Goal: Information Seeking & Learning: Learn about a topic

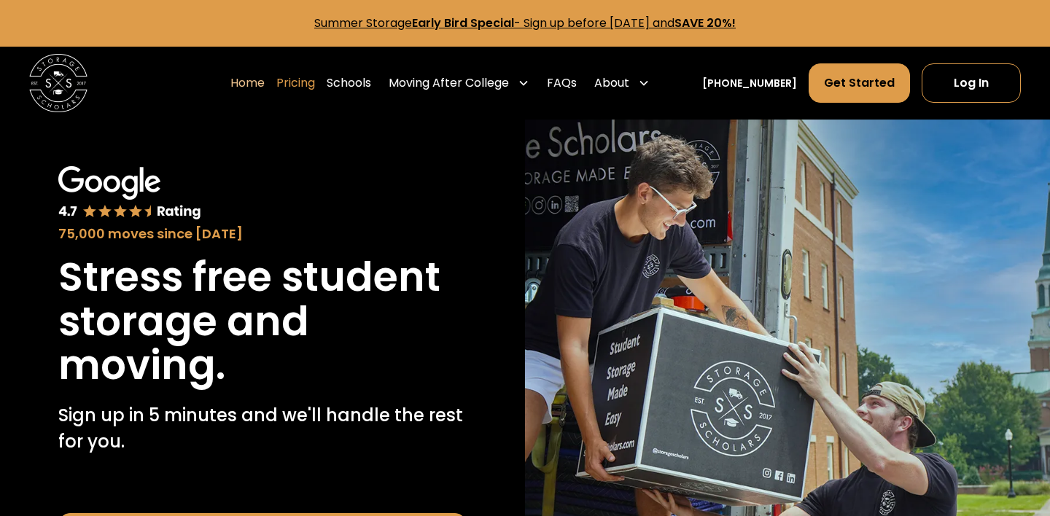
click at [315, 85] on link "Pricing" at bounding box center [295, 83] width 39 height 41
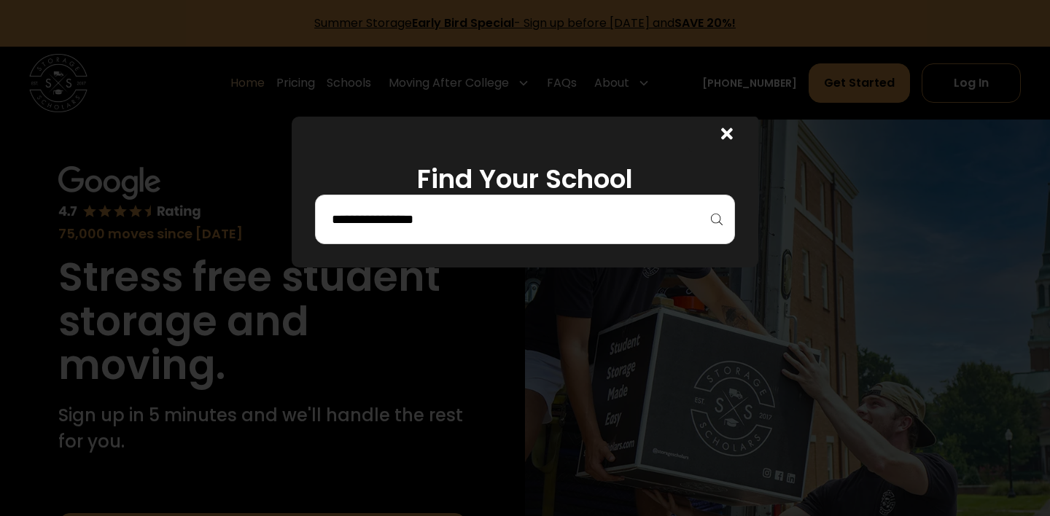
click at [513, 233] on div at bounding box center [525, 220] width 420 height 50
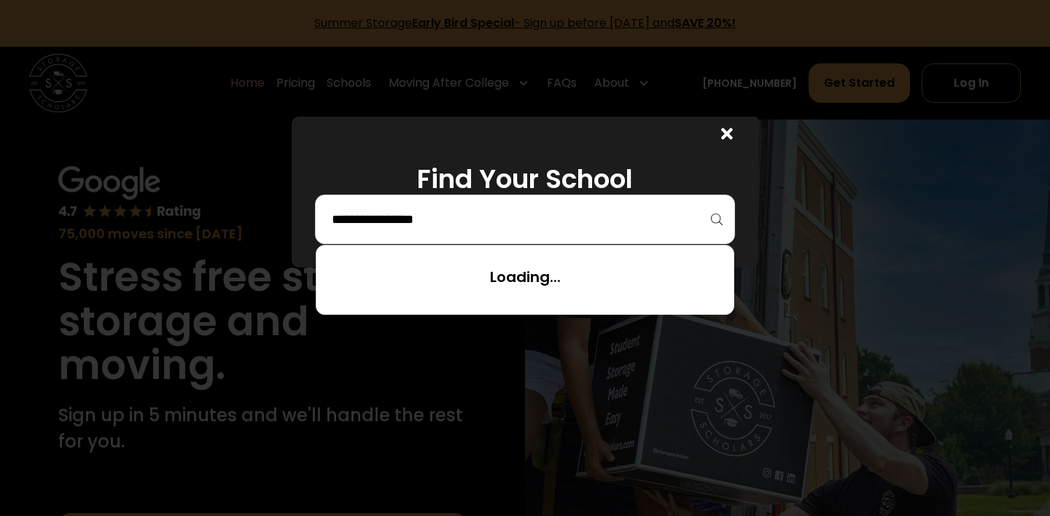
click at [515, 225] on input "search" at bounding box center [524, 219] width 389 height 25
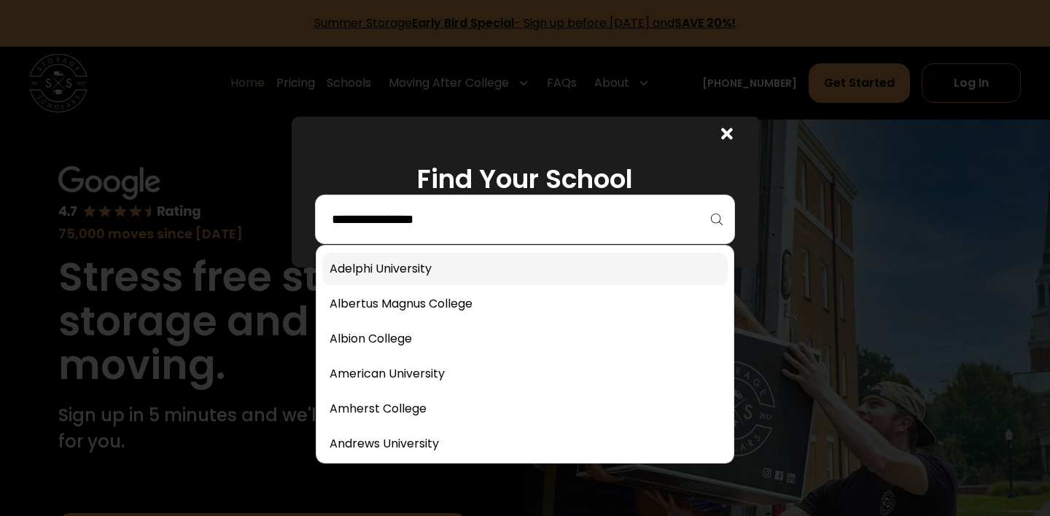
click at [495, 275] on link at bounding box center [524, 269] width 405 height 32
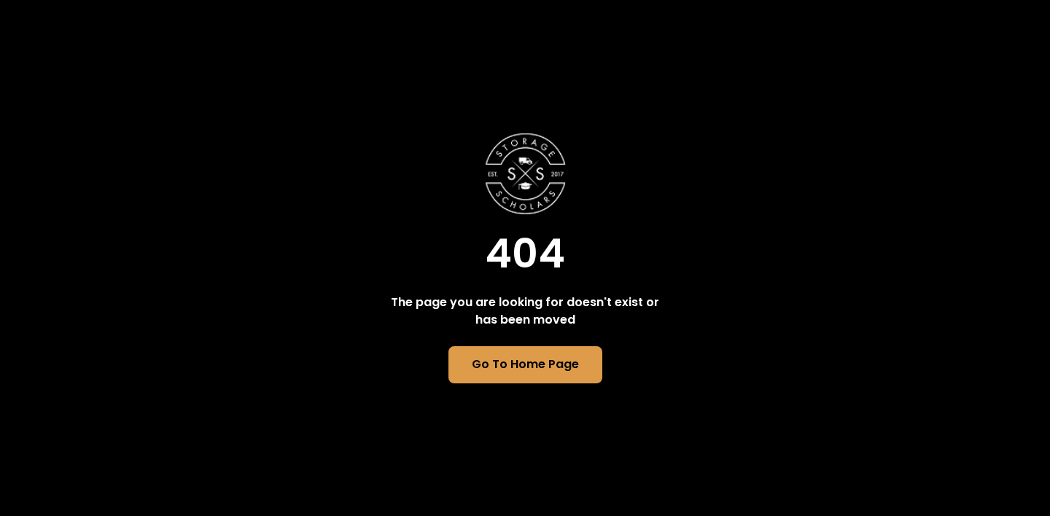
click at [716, 34] on div "404 The page you are looking for doesn't exist or has been moved Go To Home Page" at bounding box center [525, 258] width 1050 height 516
click at [532, 359] on link "Go To Home Page" at bounding box center [524, 365] width 157 height 38
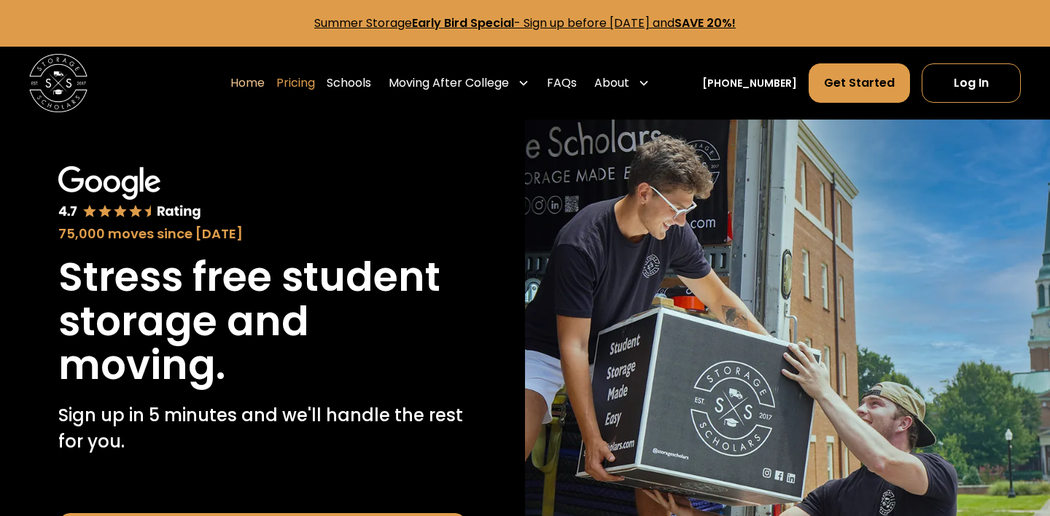
click at [315, 74] on link "Pricing" at bounding box center [295, 83] width 39 height 41
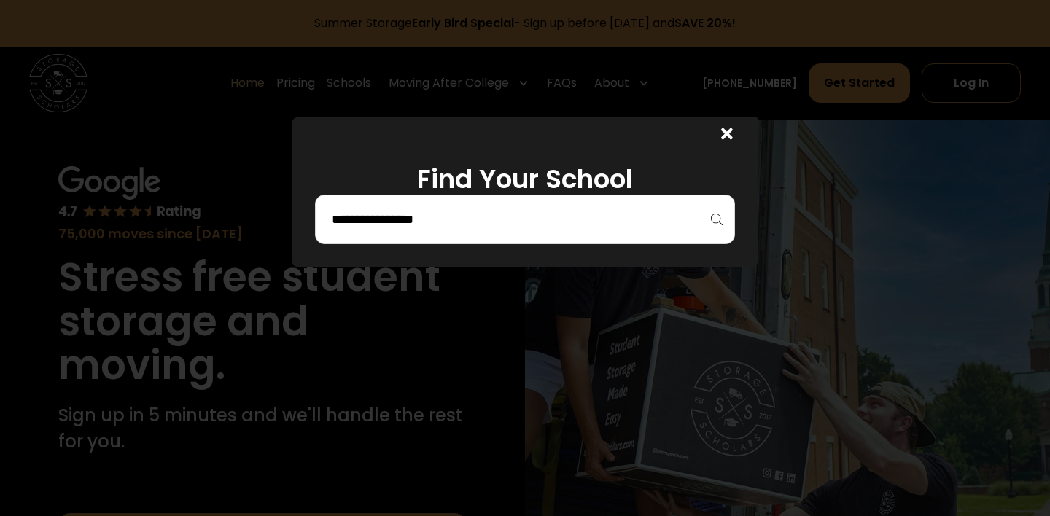
click at [398, 209] on input "search" at bounding box center [524, 219] width 389 height 25
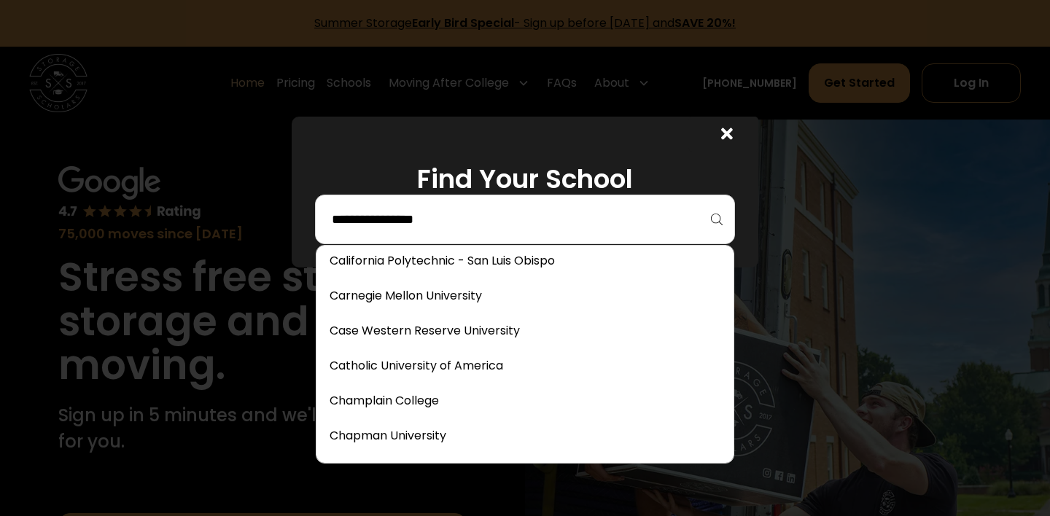
scroll to position [1024, 0]
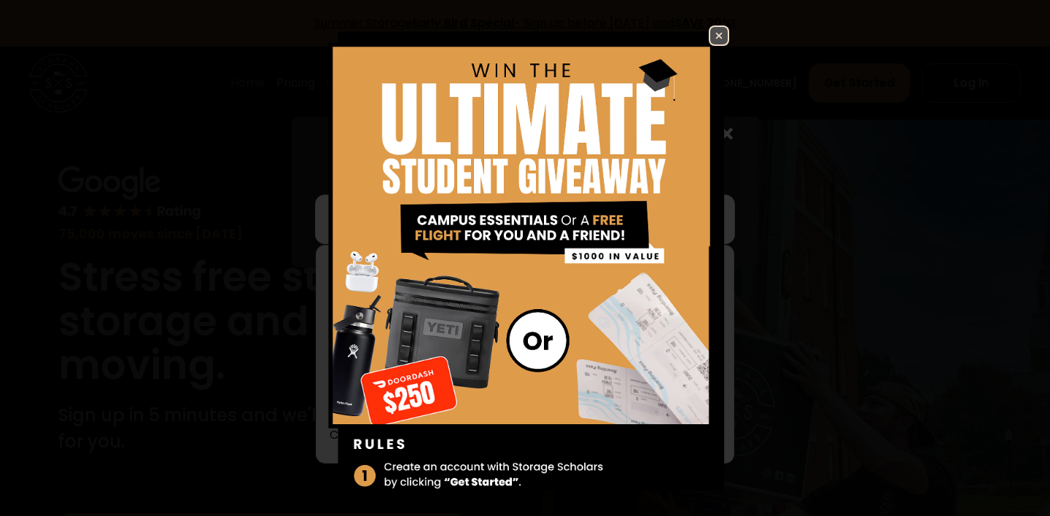
click at [717, 34] on img at bounding box center [718, 35] width 17 height 17
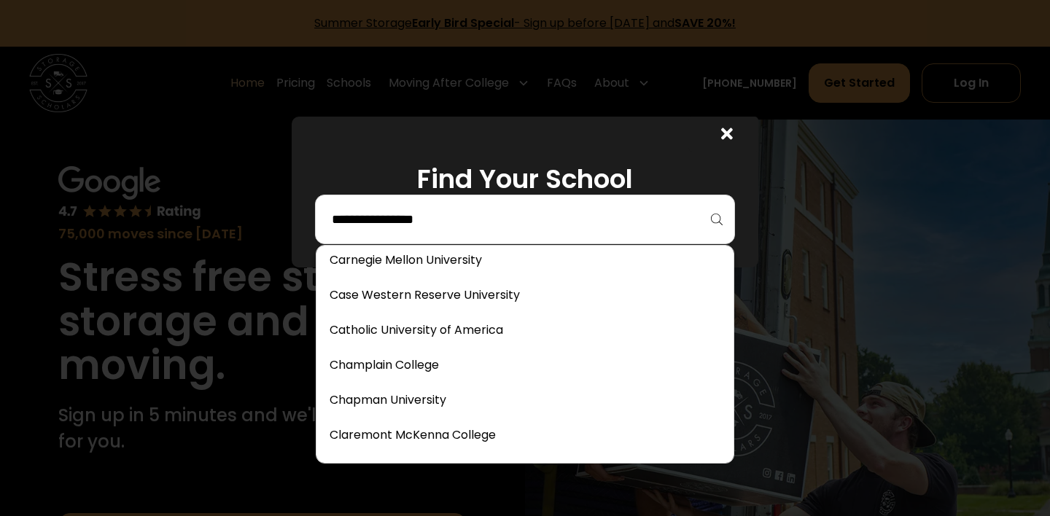
click at [453, 232] on div at bounding box center [525, 220] width 420 height 50
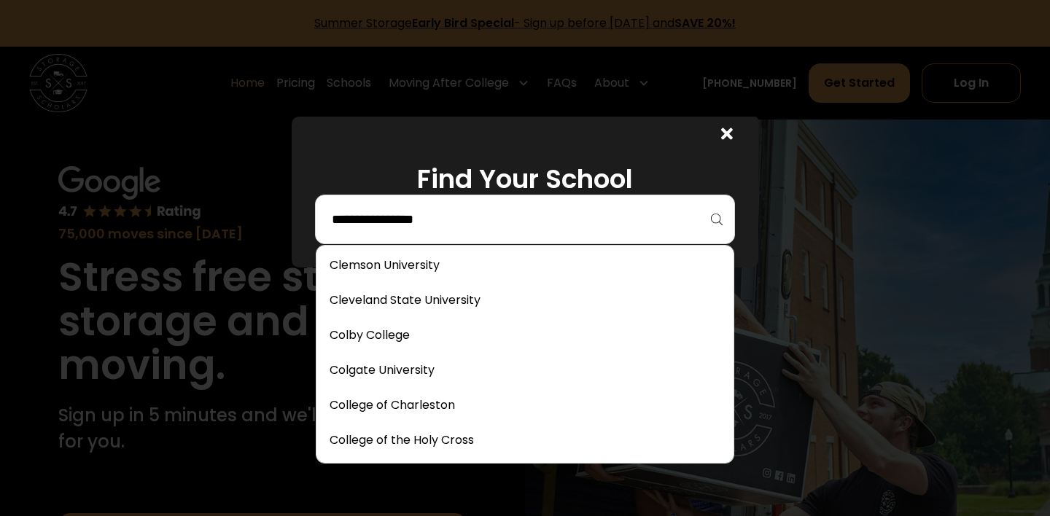
scroll to position [1303, 0]
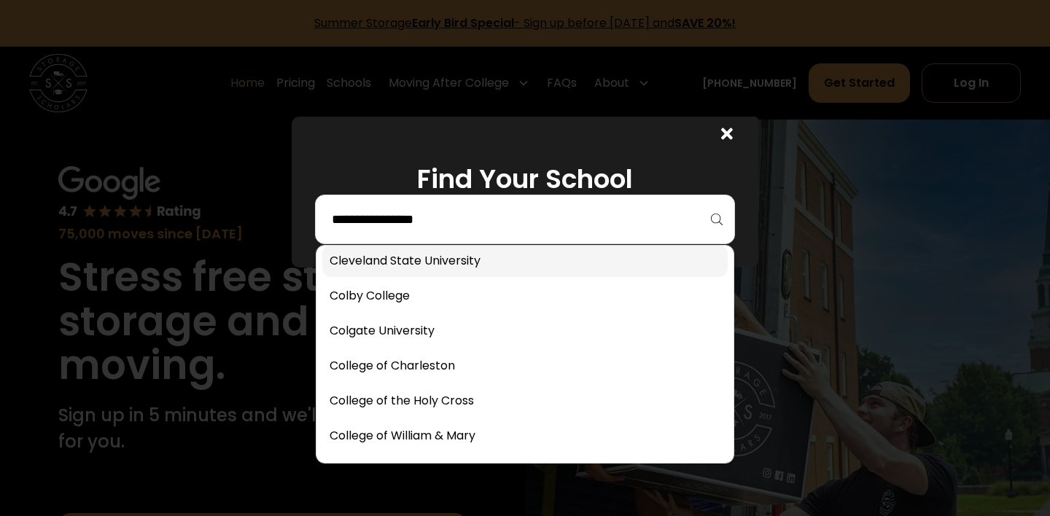
click at [450, 254] on link at bounding box center [524, 261] width 405 height 32
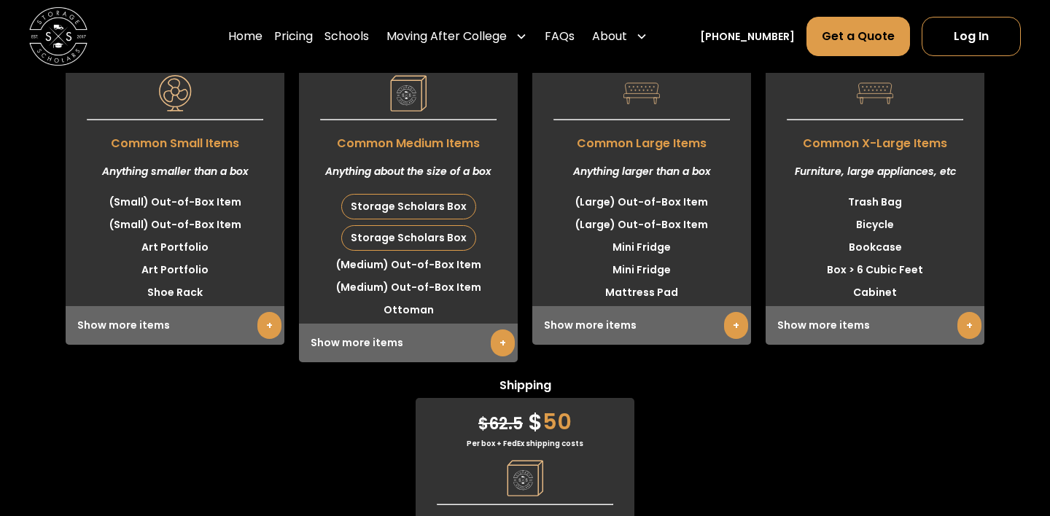
scroll to position [3755, 0]
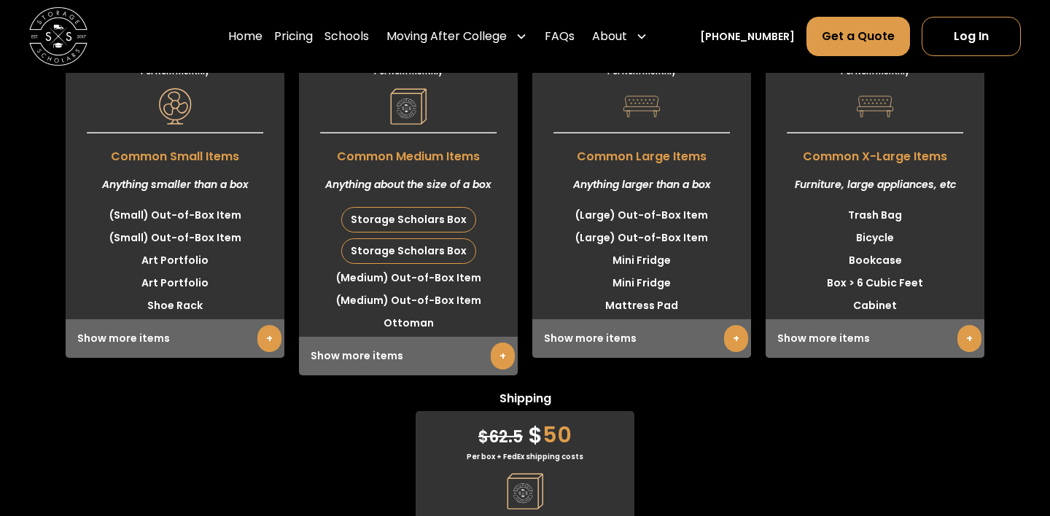
click at [165, 227] on li "(Small) Out-of-Box Item" at bounding box center [175, 215] width 219 height 23
click at [179, 317] on li "Shoe Rack" at bounding box center [175, 306] width 219 height 23
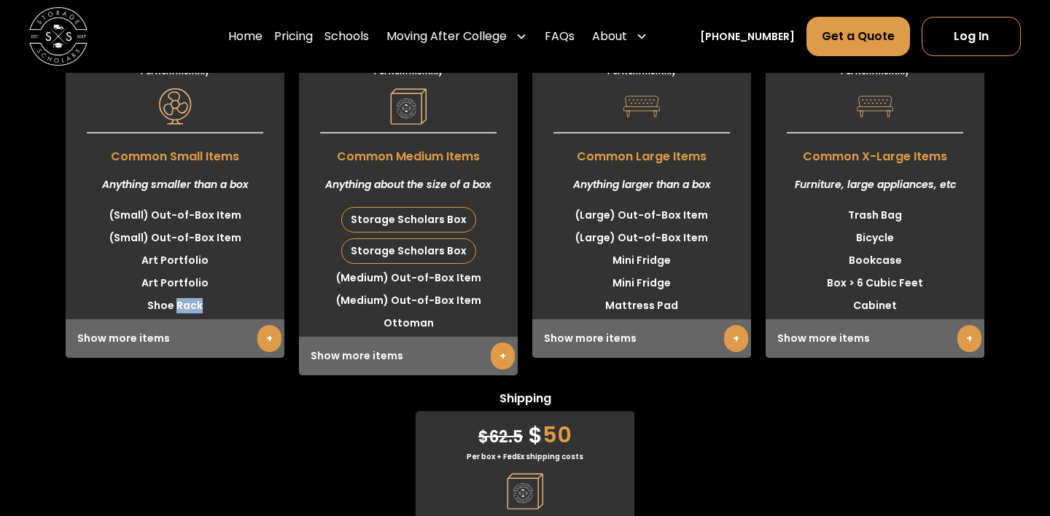
click at [179, 317] on li "Shoe Rack" at bounding box center [175, 306] width 219 height 23
click at [449, 66] on div "$ 27.5 $ 22" at bounding box center [408, 46] width 219 height 40
drag, startPoint x: 448, startPoint y: 142, endPoint x: 410, endPoint y: 144, distance: 37.2
click at [410, 66] on div "$ 27.5 $ 22" at bounding box center [408, 46] width 219 height 40
click at [499, 370] on link "+" at bounding box center [503, 356] width 24 height 27
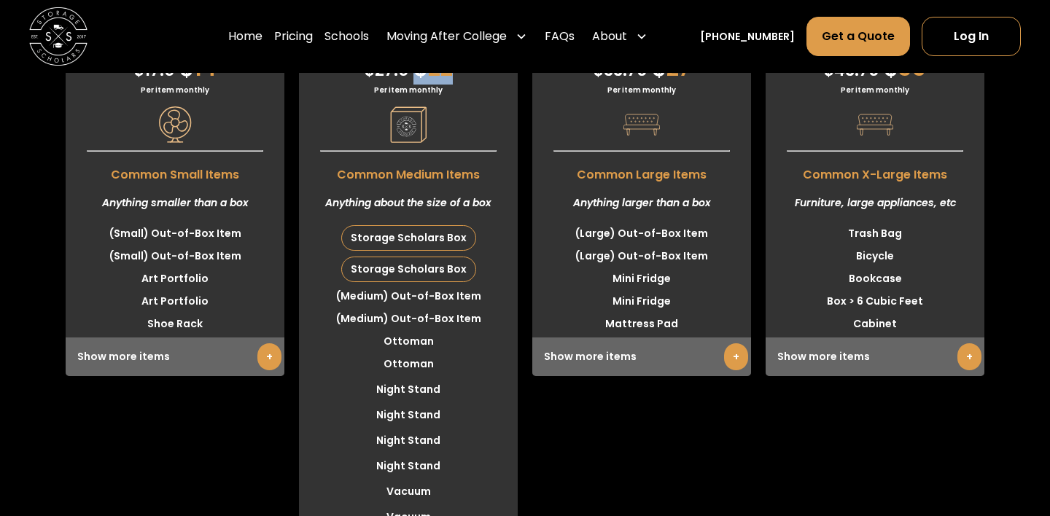
scroll to position [3731, 0]
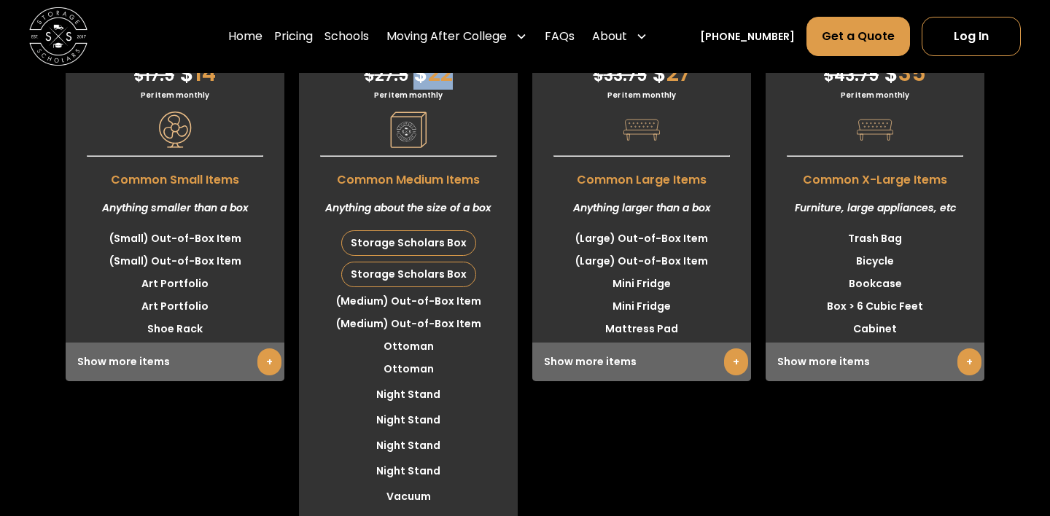
click at [400, 189] on span "Common Medium Items" at bounding box center [408, 176] width 219 height 25
click at [389, 227] on div "Anything about the size of a box" at bounding box center [408, 208] width 219 height 39
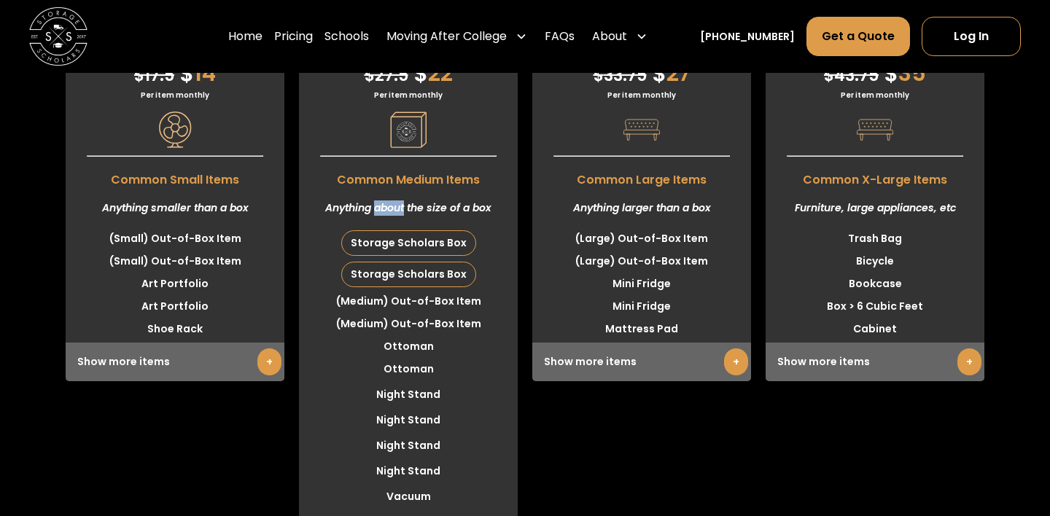
click at [389, 227] on div "Anything about the size of a box" at bounding box center [408, 208] width 219 height 39
click at [397, 255] on div "Storage Scholars Box" at bounding box center [408, 243] width 133 height 24
click at [397, 287] on div "Storage Scholars Box" at bounding box center [408, 274] width 133 height 24
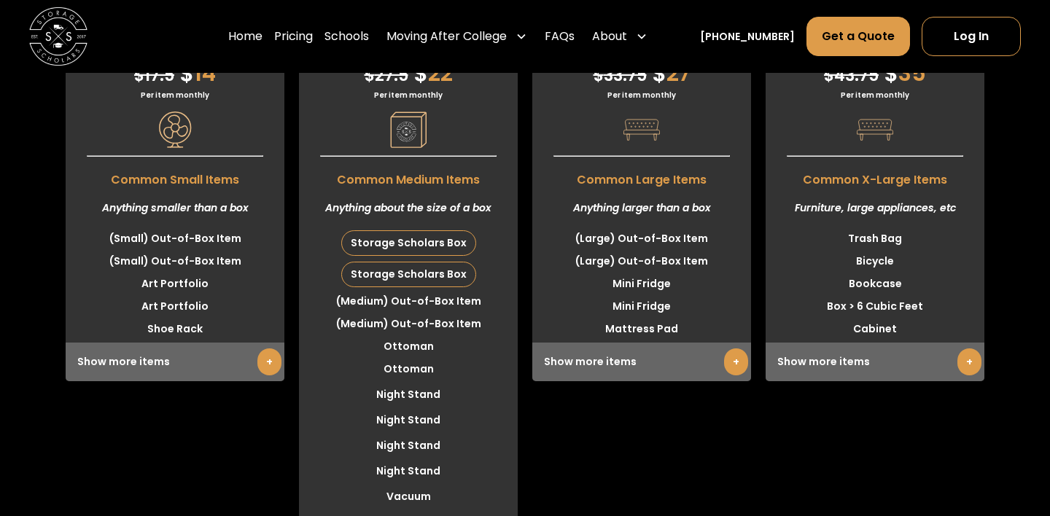
click at [397, 287] on div "Storage Scholars Box" at bounding box center [408, 274] width 133 height 24
click at [400, 313] on li "(Medium) Out-of-Box Item" at bounding box center [408, 301] width 219 height 23
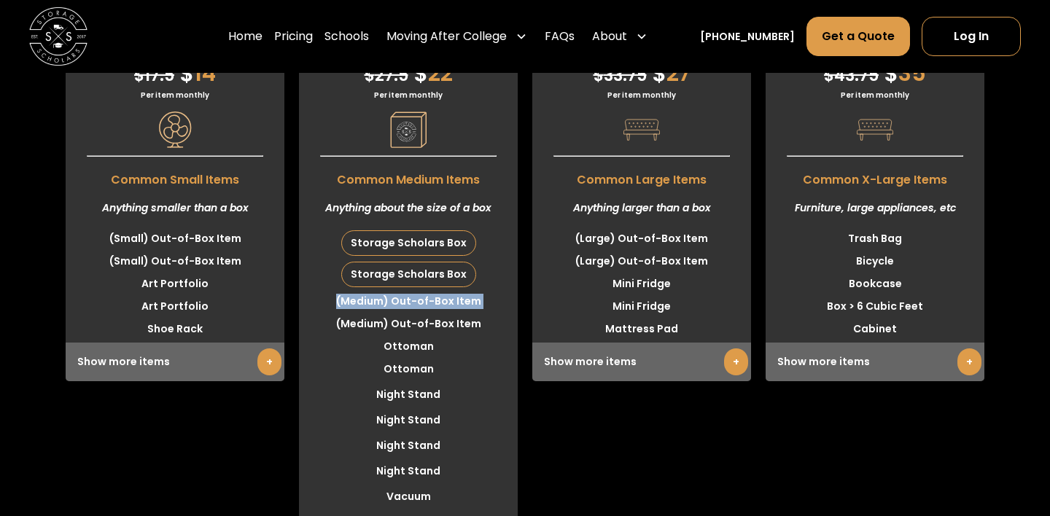
click at [405, 335] on li "(Medium) Out-of-Box Item" at bounding box center [408, 324] width 219 height 23
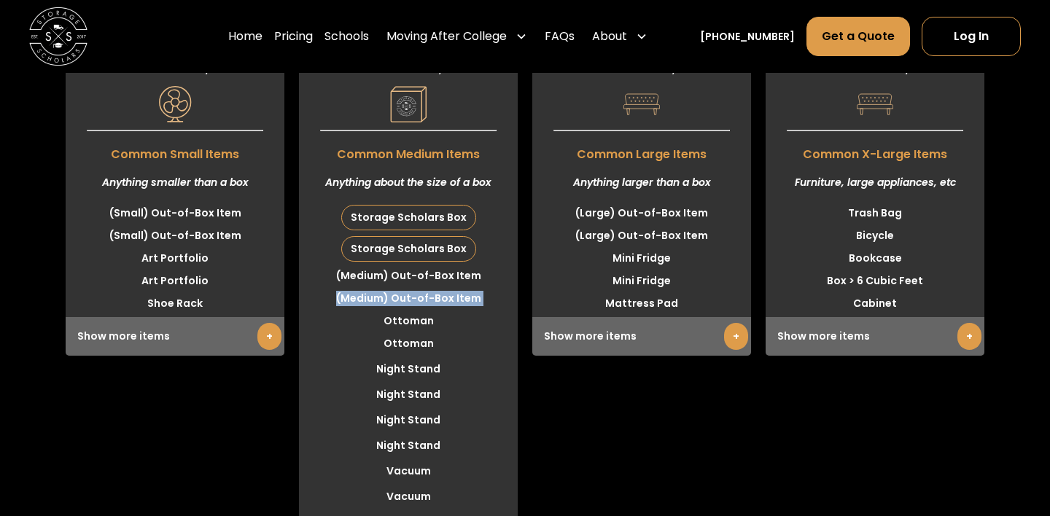
scroll to position [3761, 0]
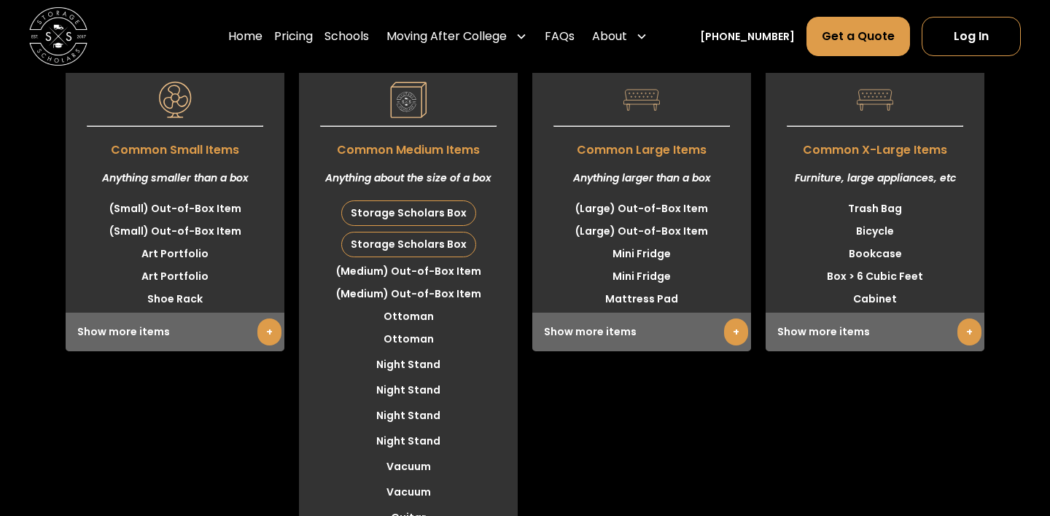
click at [452, 225] on div "Storage Scholars Box" at bounding box center [408, 213] width 133 height 24
click at [731, 346] on link "+" at bounding box center [736, 332] width 24 height 27
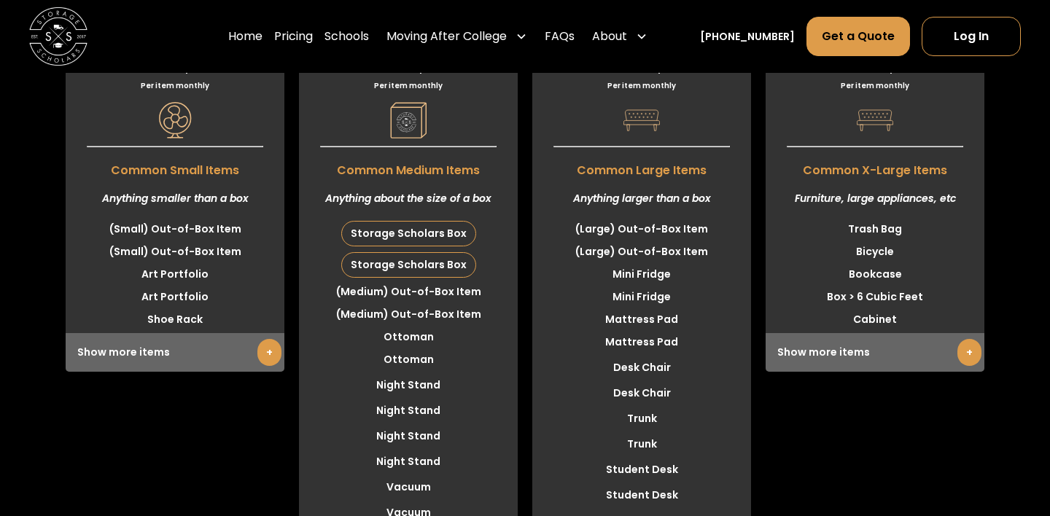
scroll to position [3776, 0]
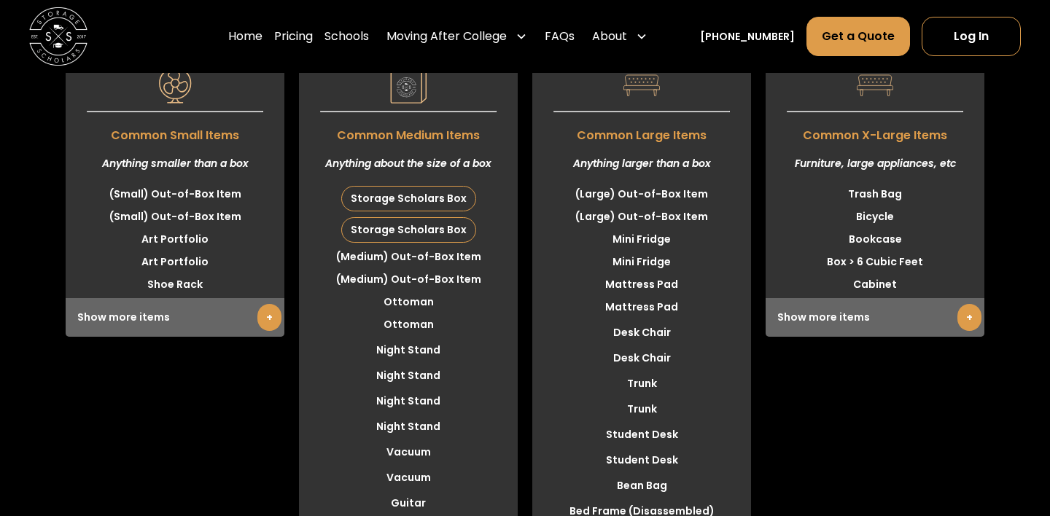
click at [840, 337] on div "Show more items +" at bounding box center [875, 317] width 219 height 39
click at [973, 331] on link "+" at bounding box center [969, 317] width 24 height 27
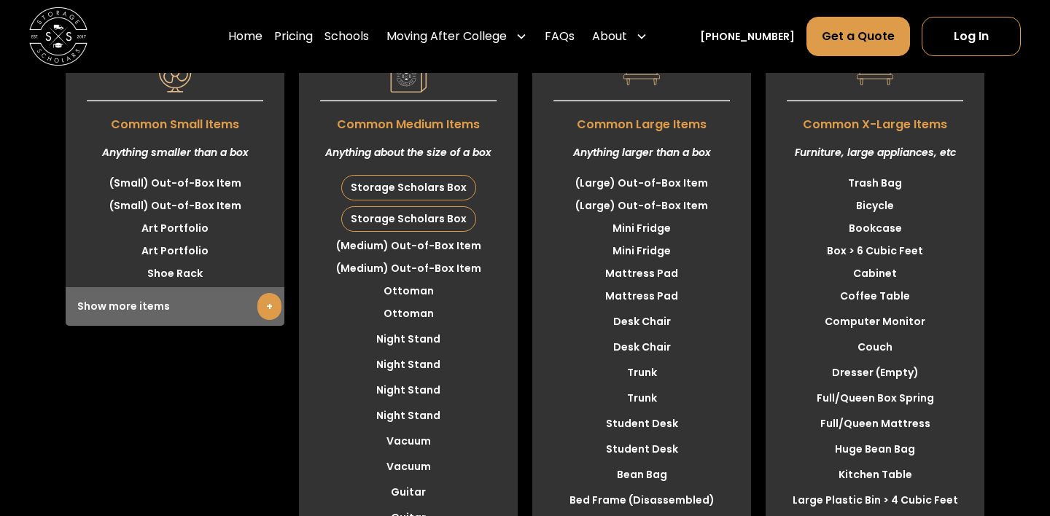
scroll to position [3797, 0]
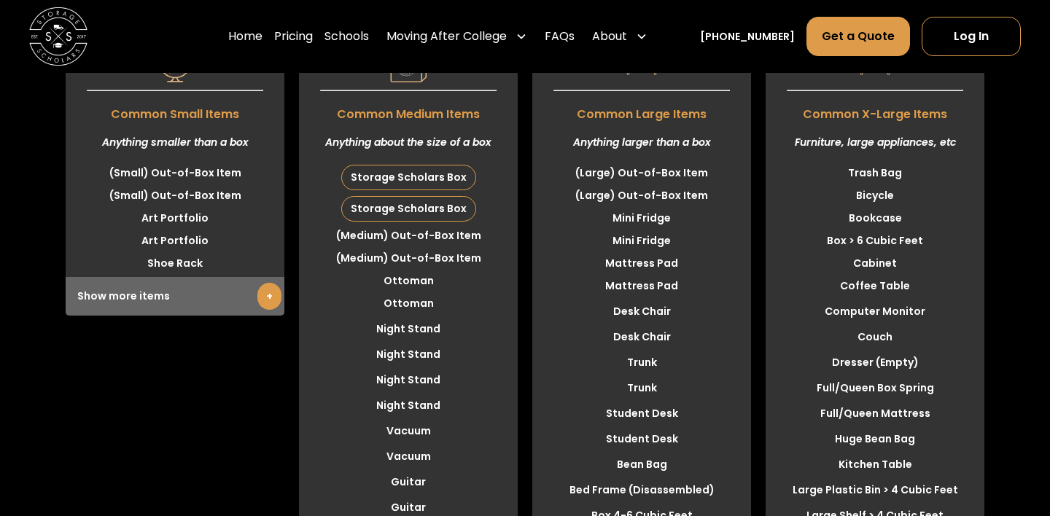
click at [630, 162] on div "Anything larger than a box" at bounding box center [641, 142] width 219 height 39
click at [631, 184] on li "(Large) Out-of-Box Item" at bounding box center [641, 173] width 219 height 23
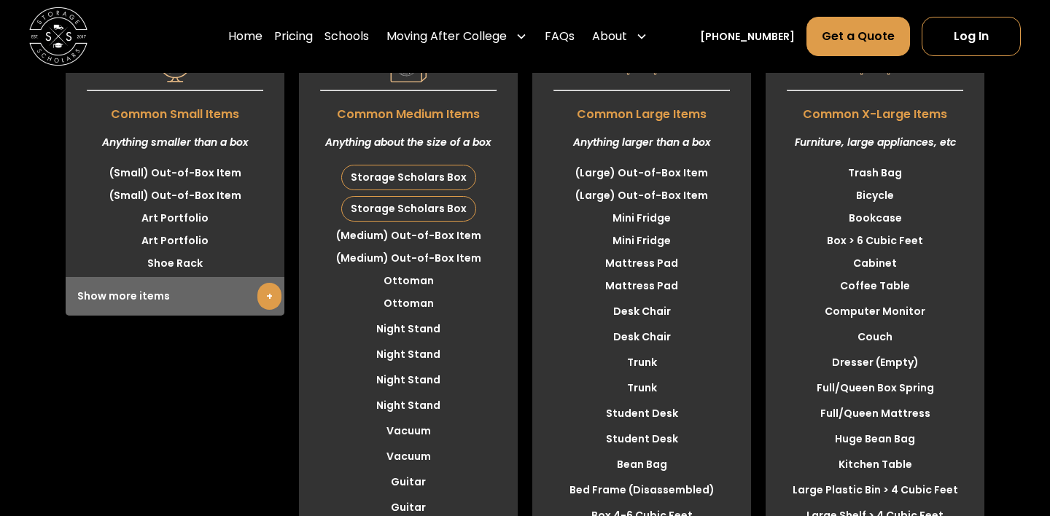
click at [631, 184] on li "(Large) Out-of-Box Item" at bounding box center [641, 173] width 219 height 23
click at [628, 207] on li "(Large) Out-of-Box Item" at bounding box center [641, 195] width 219 height 23
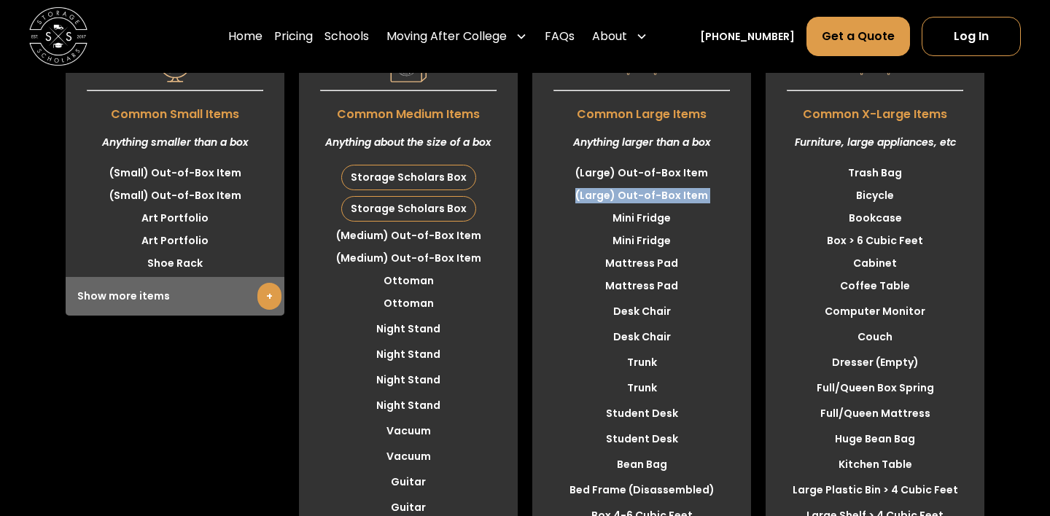
click at [628, 207] on li "(Large) Out-of-Box Item" at bounding box center [641, 195] width 219 height 23
click at [628, 230] on li "Mini Fridge" at bounding box center [641, 218] width 219 height 23
drag, startPoint x: 628, startPoint y: 312, endPoint x: 637, endPoint y: 303, distance: 12.9
click at [637, 230] on li "Mini Fridge" at bounding box center [641, 218] width 219 height 23
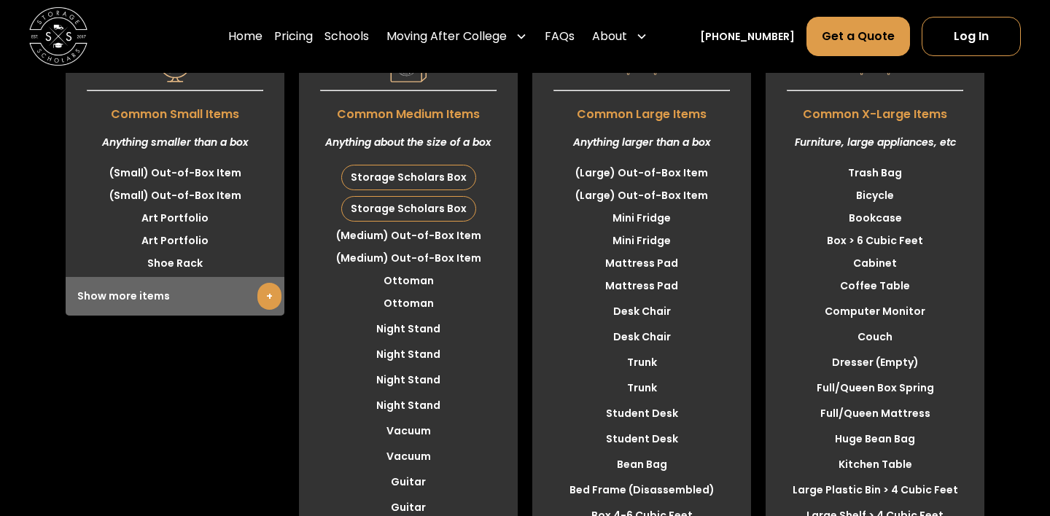
click at [645, 123] on span "Common Large Items" at bounding box center [641, 110] width 219 height 25
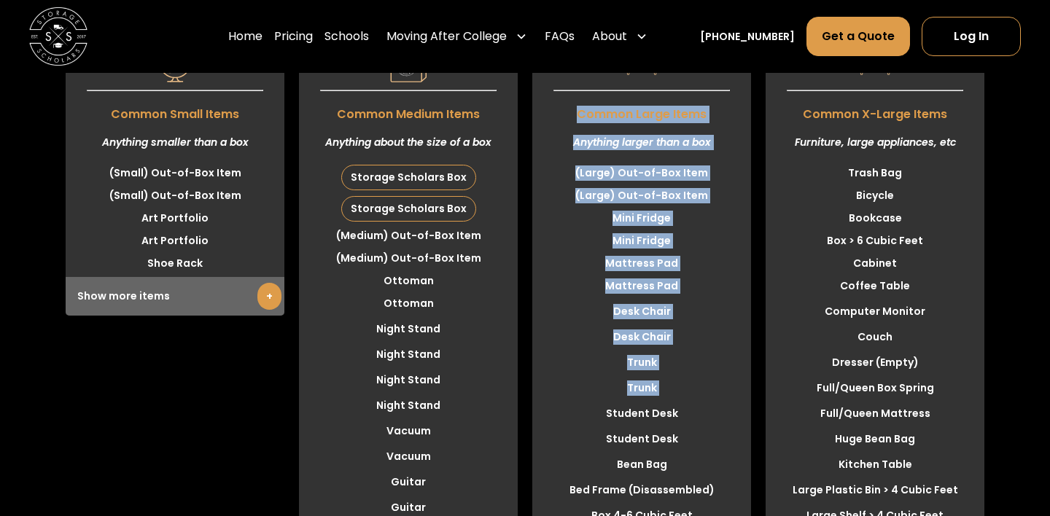
drag, startPoint x: 645, startPoint y: 215, endPoint x: 633, endPoint y: 475, distance: 260.5
click at [633, 400] on li "Trunk" at bounding box center [641, 388] width 219 height 23
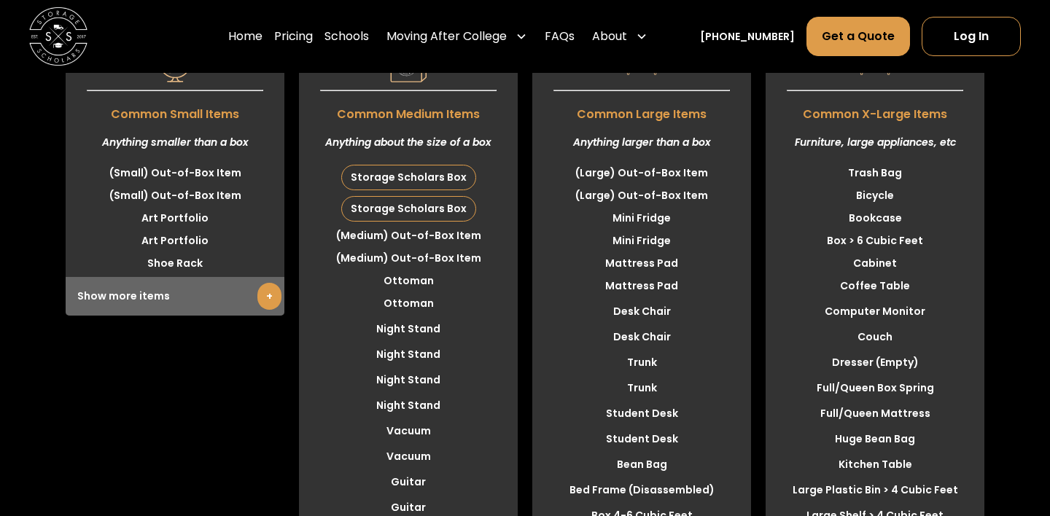
click at [633, 400] on li "Trunk" at bounding box center [641, 388] width 219 height 23
click at [424, 123] on span "Common Medium Items" at bounding box center [408, 110] width 219 height 25
click at [341, 123] on span "Common Medium Items" at bounding box center [408, 110] width 219 height 25
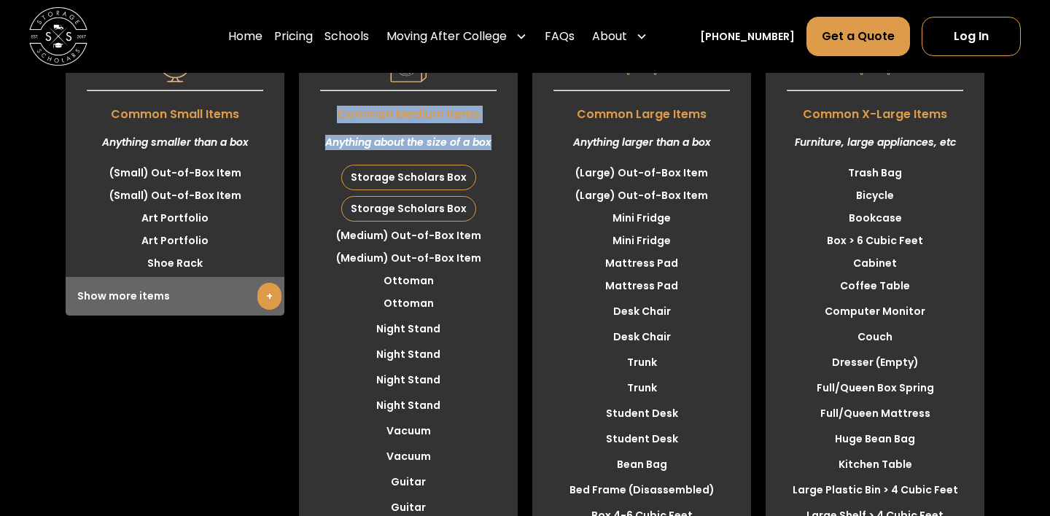
drag, startPoint x: 339, startPoint y: 214, endPoint x: 448, endPoint y: 249, distance: 114.4
